Goal: Task Accomplishment & Management: Complete application form

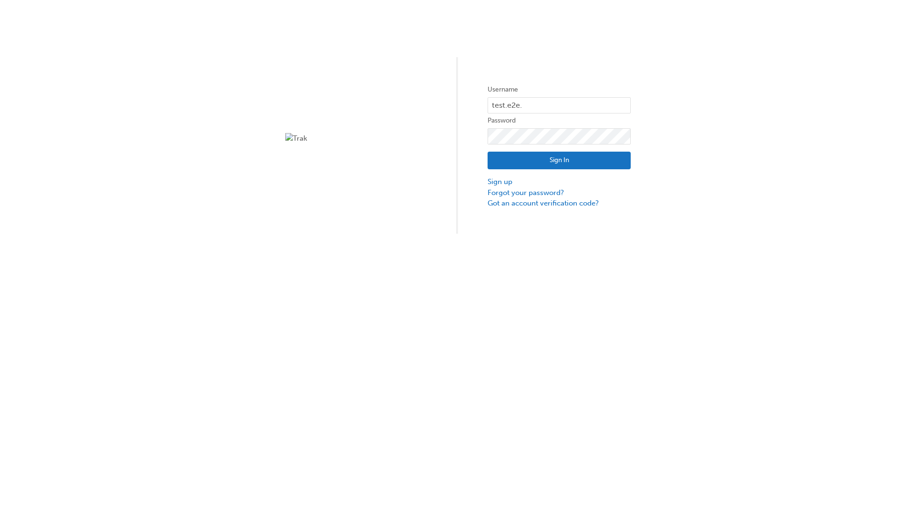
type input "test.e2e.user31"
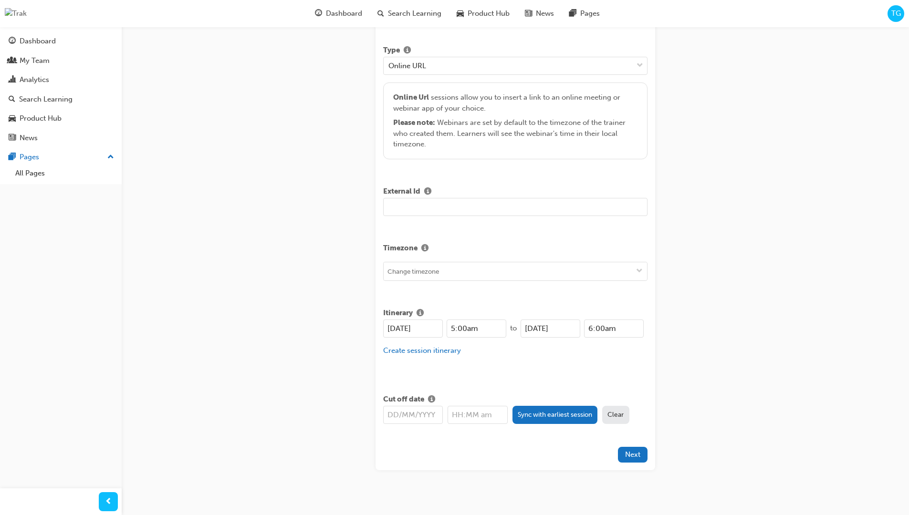
type input "Title for testing purposes"
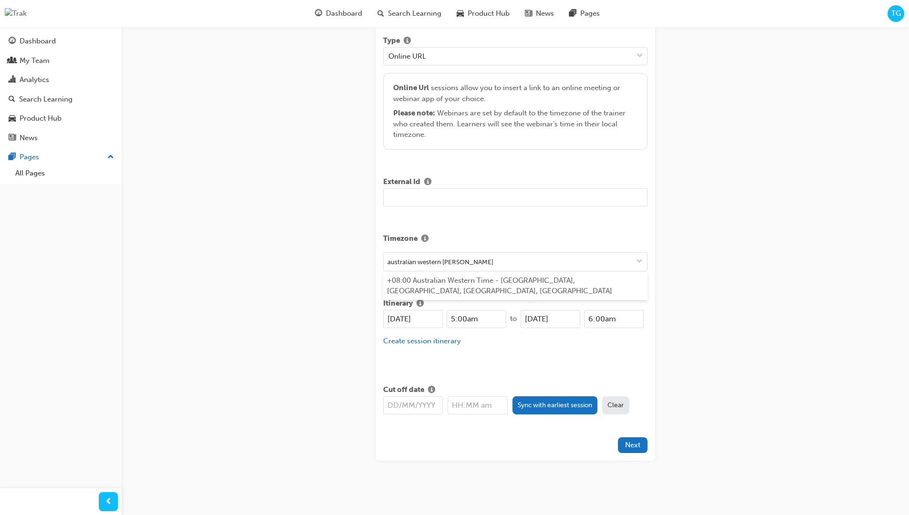
type input "australian western time"
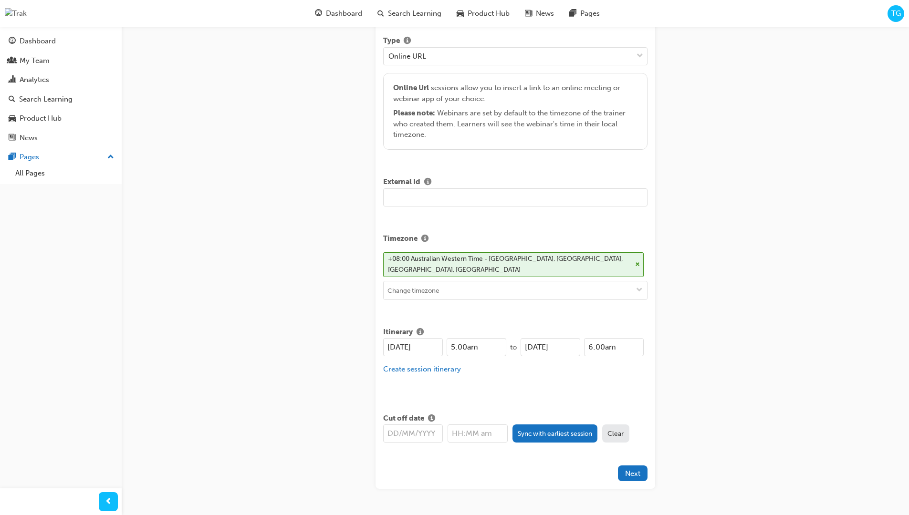
type input "[DATE]"
type input "5:00am"
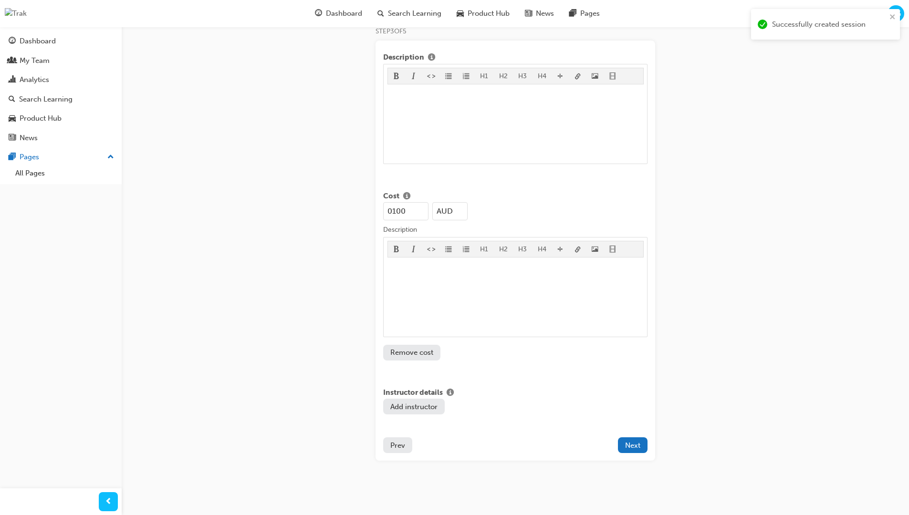
type input "100"
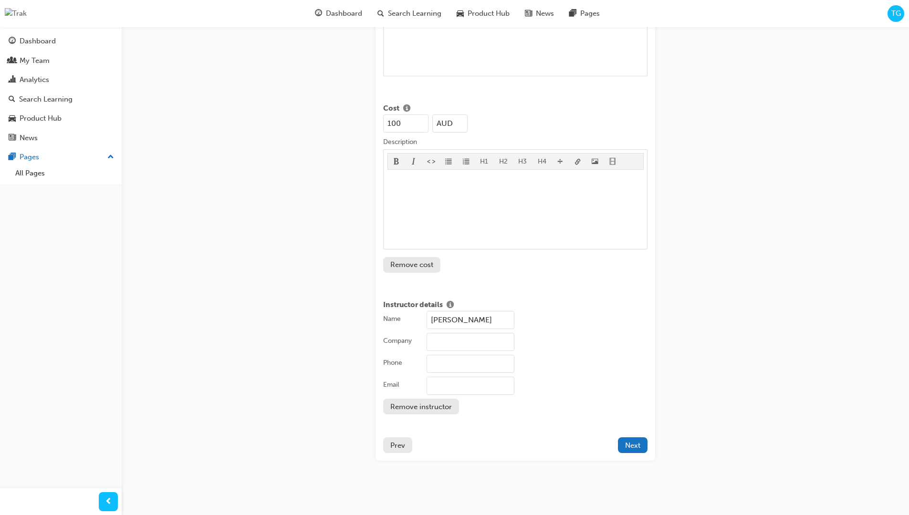
type input "[PERSON_NAME]"
type input "Test corporation"
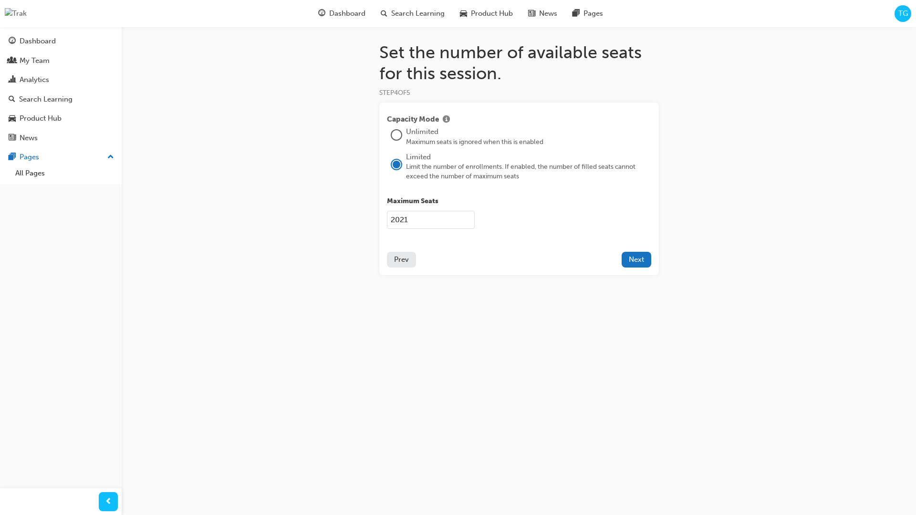
type input "2021"
